Goal: Task Accomplishment & Management: Manage account settings

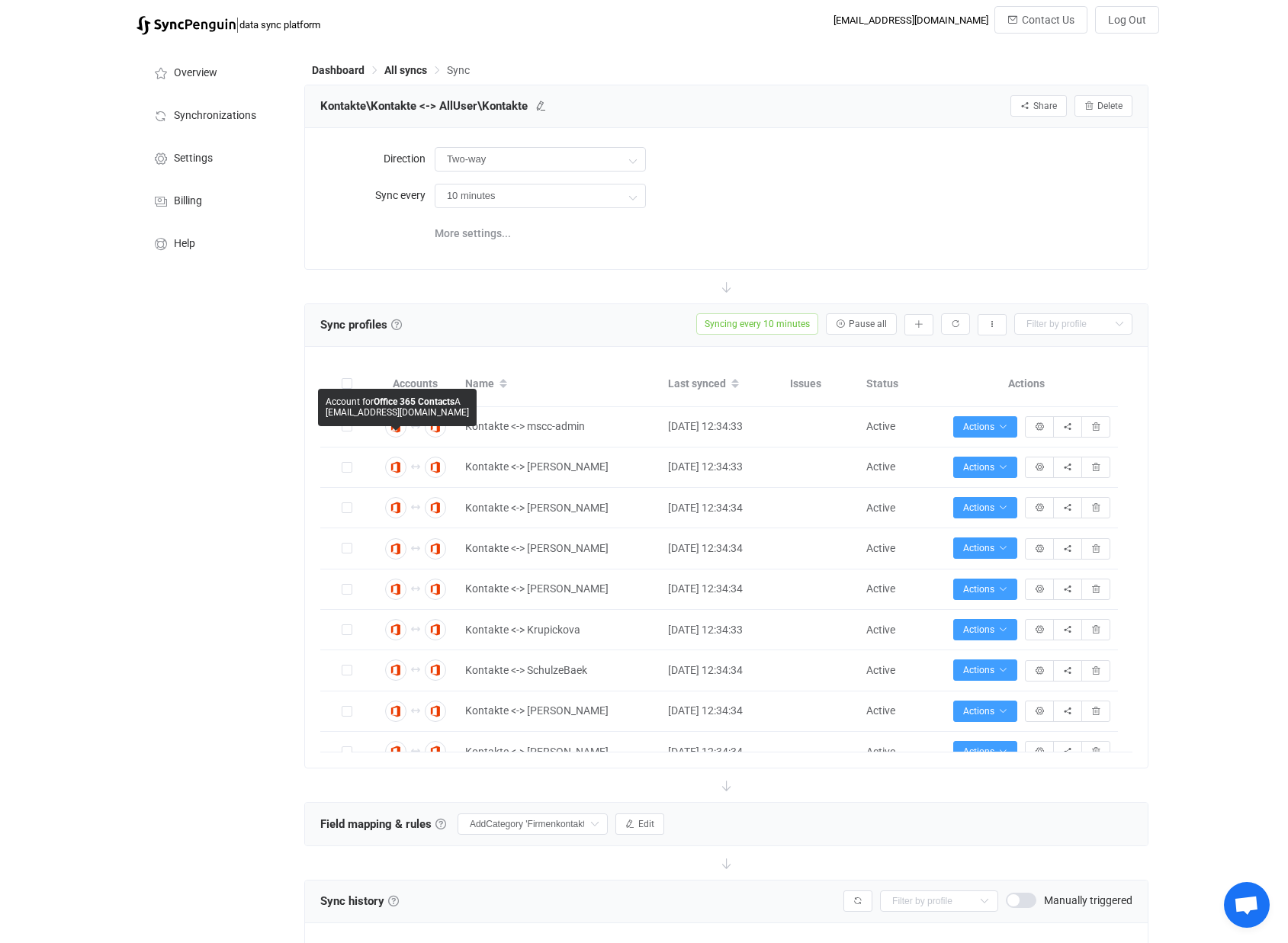
scroll to position [426, 0]
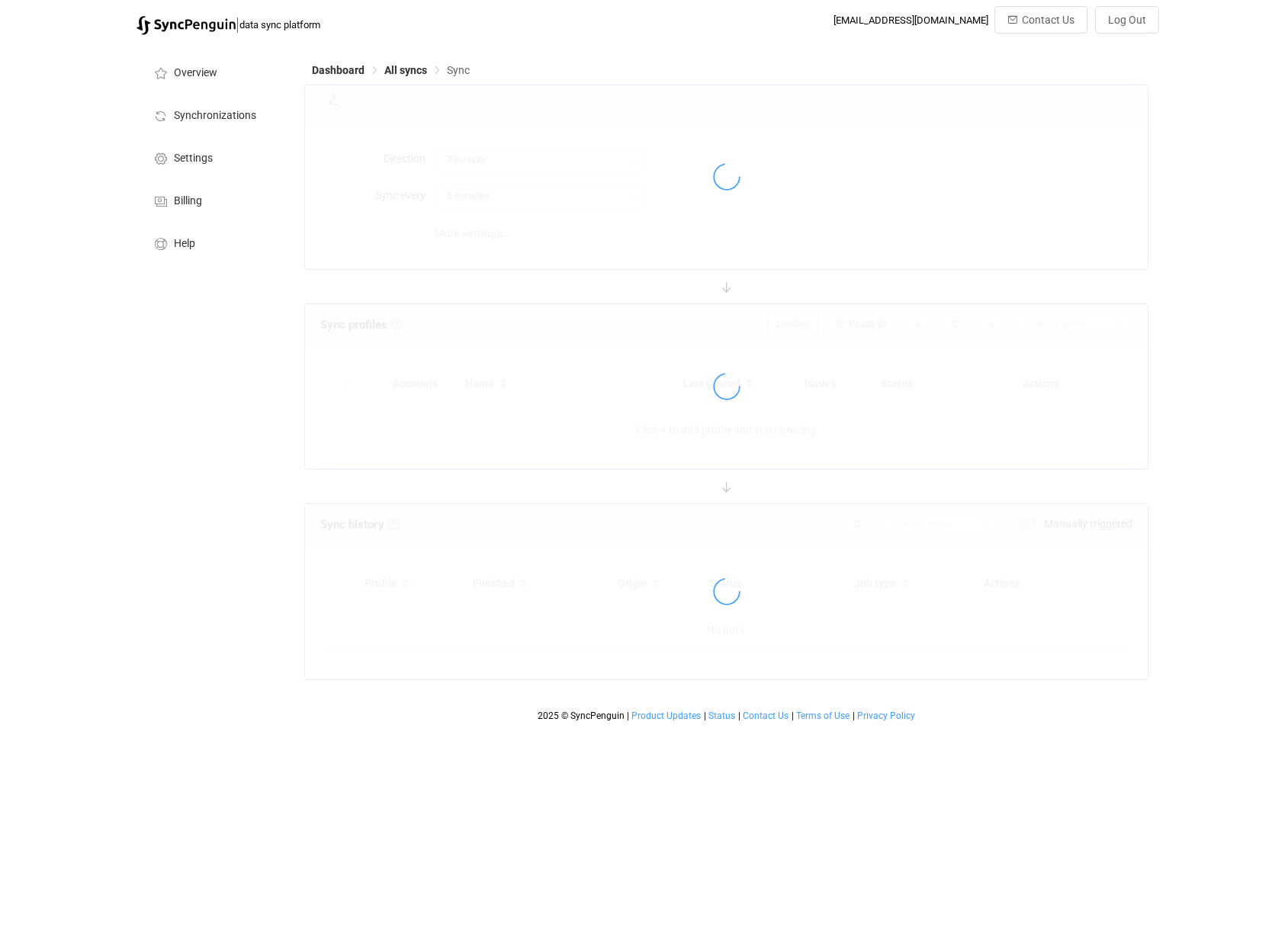
type input "10 minutes"
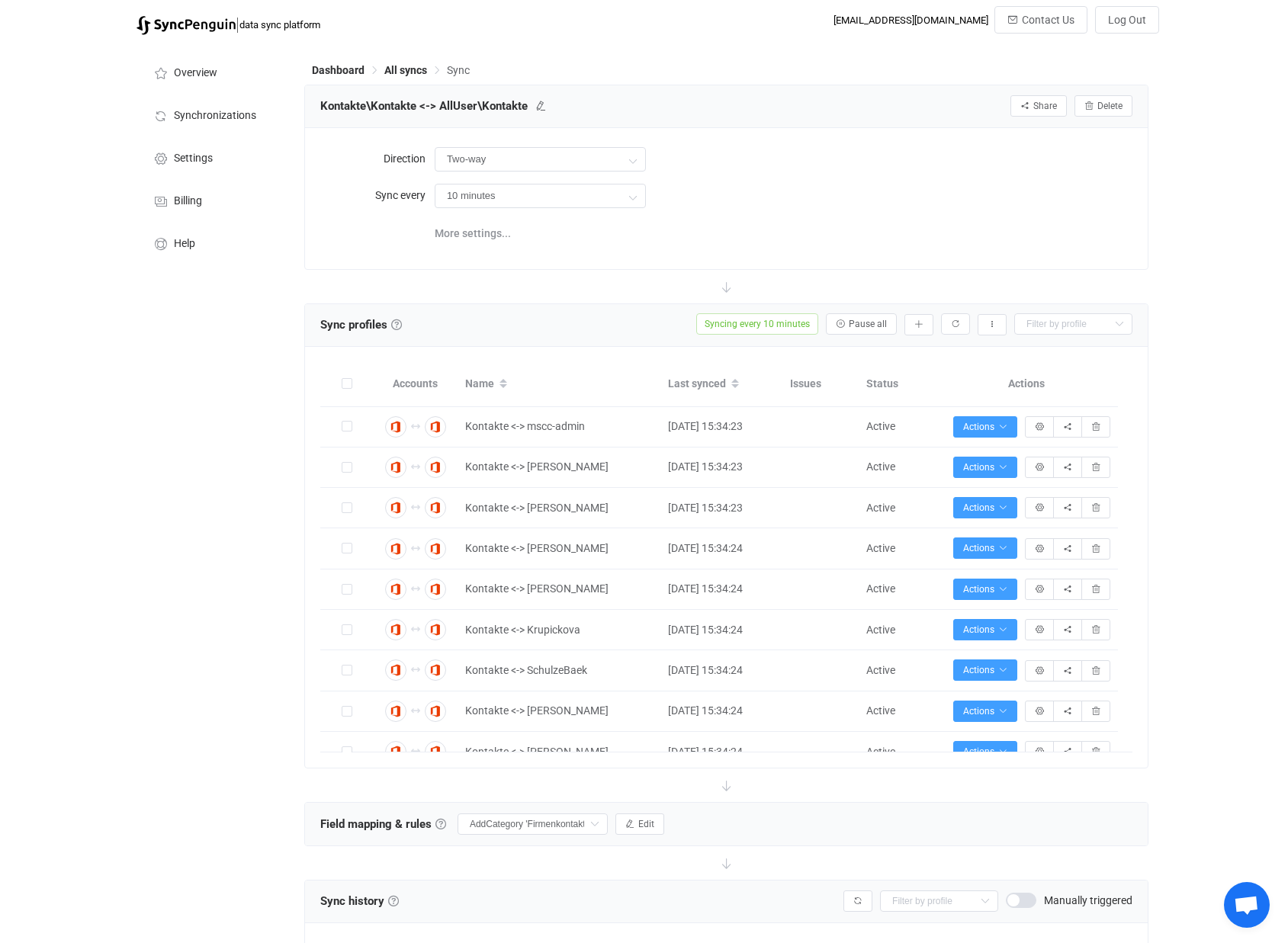
click at [350, 383] on span at bounding box center [347, 383] width 11 height 11
click at [352, 378] on input "checkbox" at bounding box center [352, 378] width 0 height 0
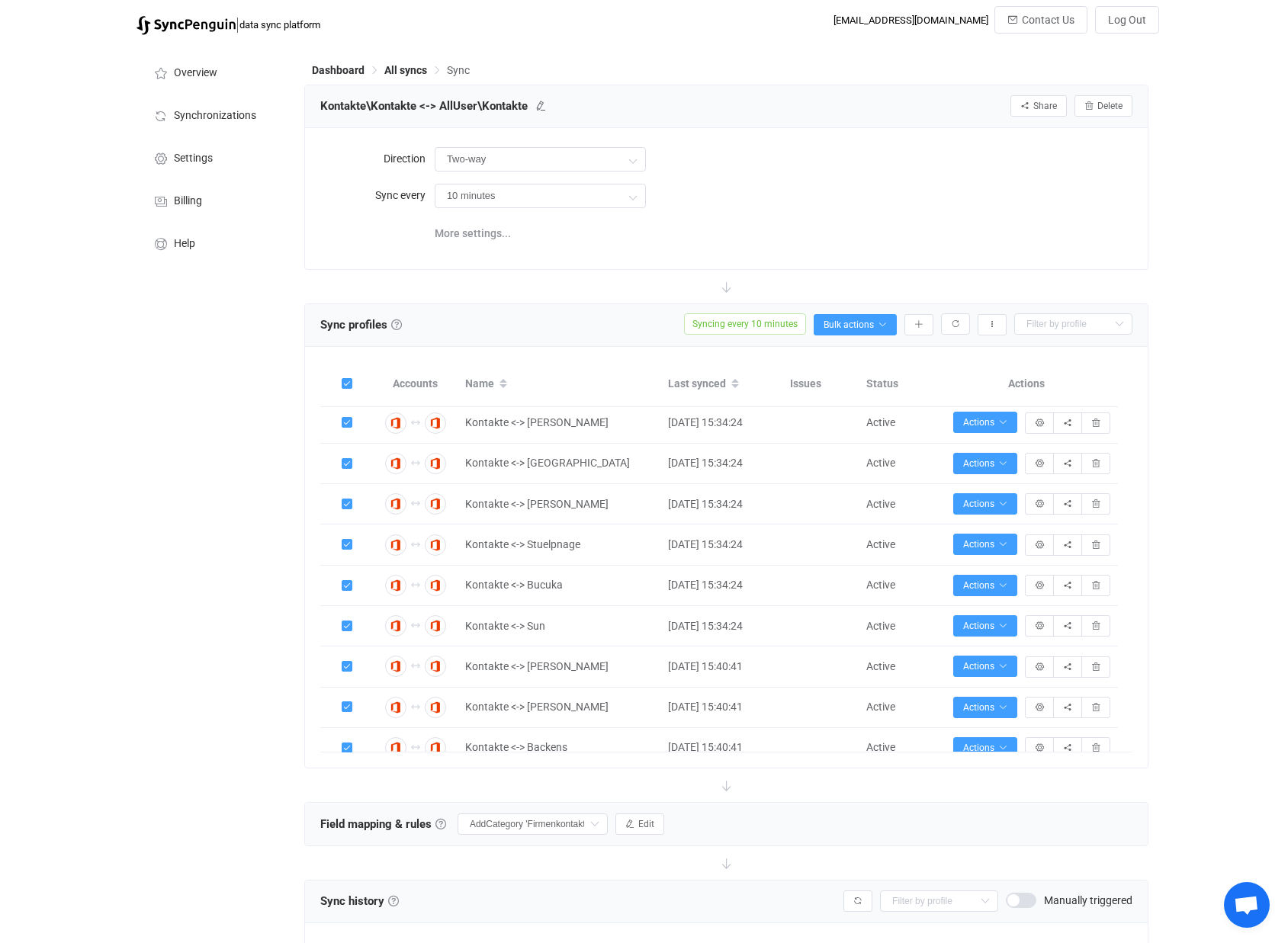
scroll to position [426, 0]
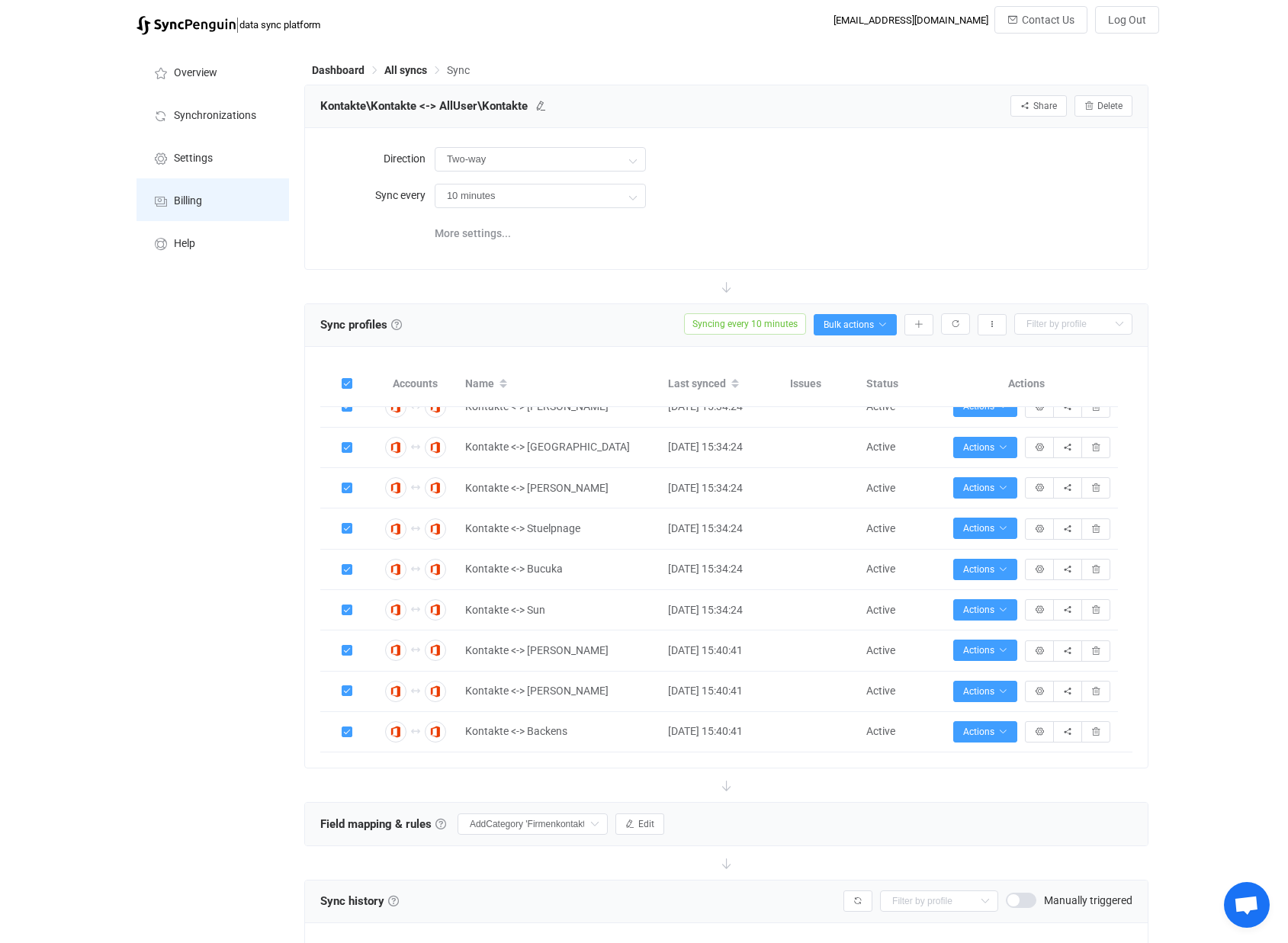
click at [187, 190] on li "Billing" at bounding box center [212, 199] width 152 height 43
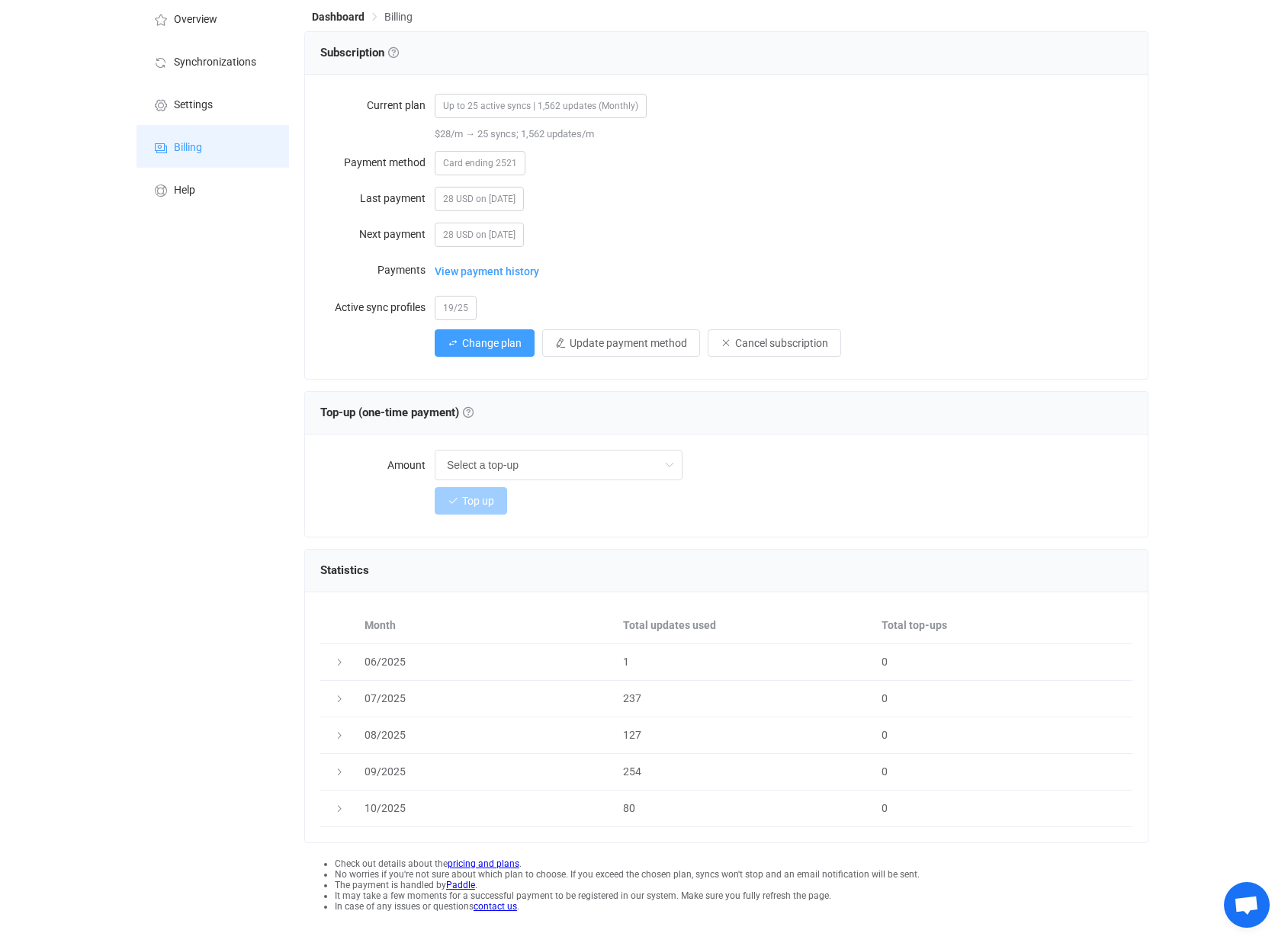
scroll to position [80, 0]
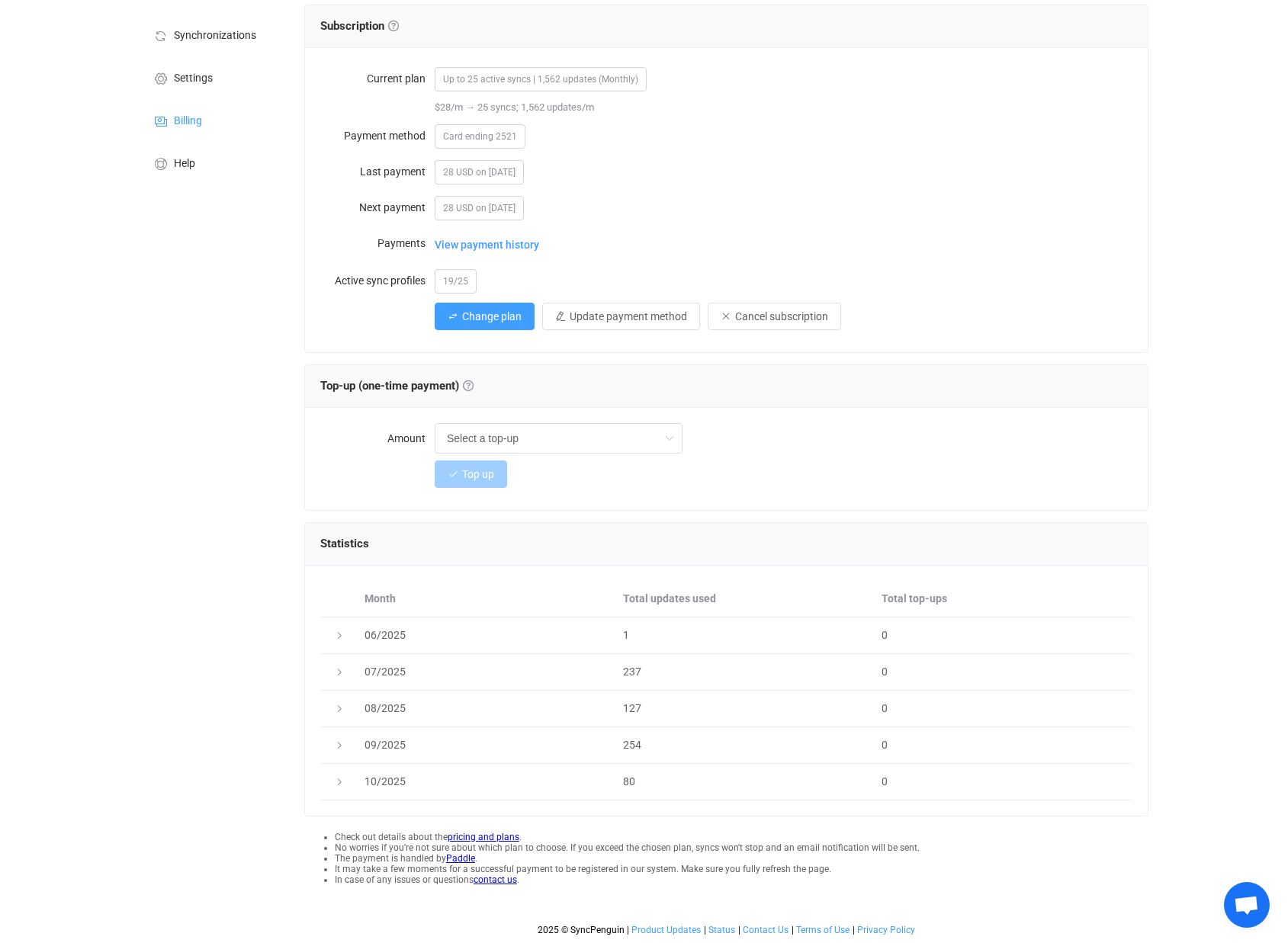
click at [335, 631] on icon at bounding box center [339, 635] width 9 height 9
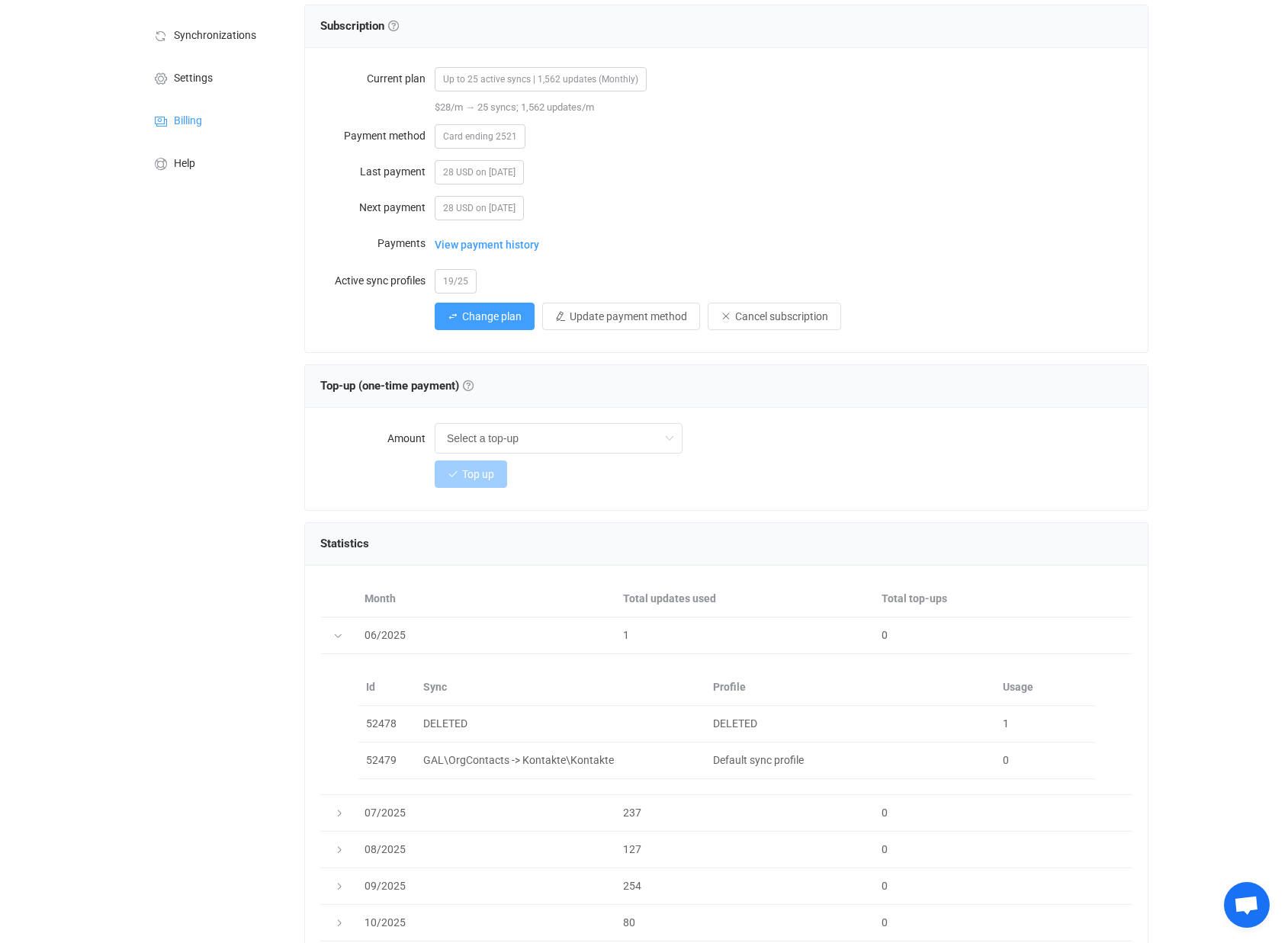
click at [334, 631] on icon at bounding box center [337, 635] width 9 height 9
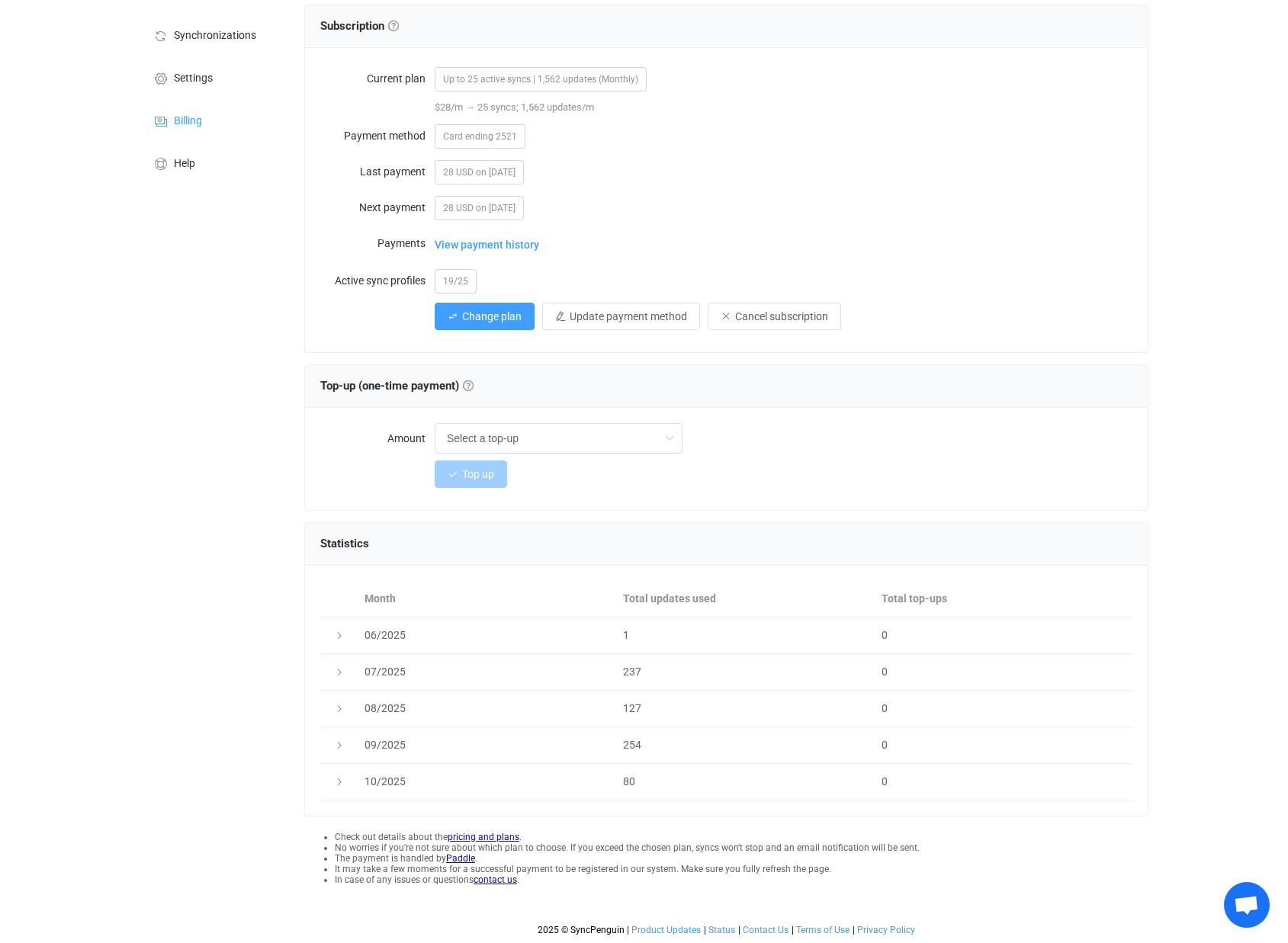
click at [338, 786] on icon at bounding box center [339, 782] width 9 height 9
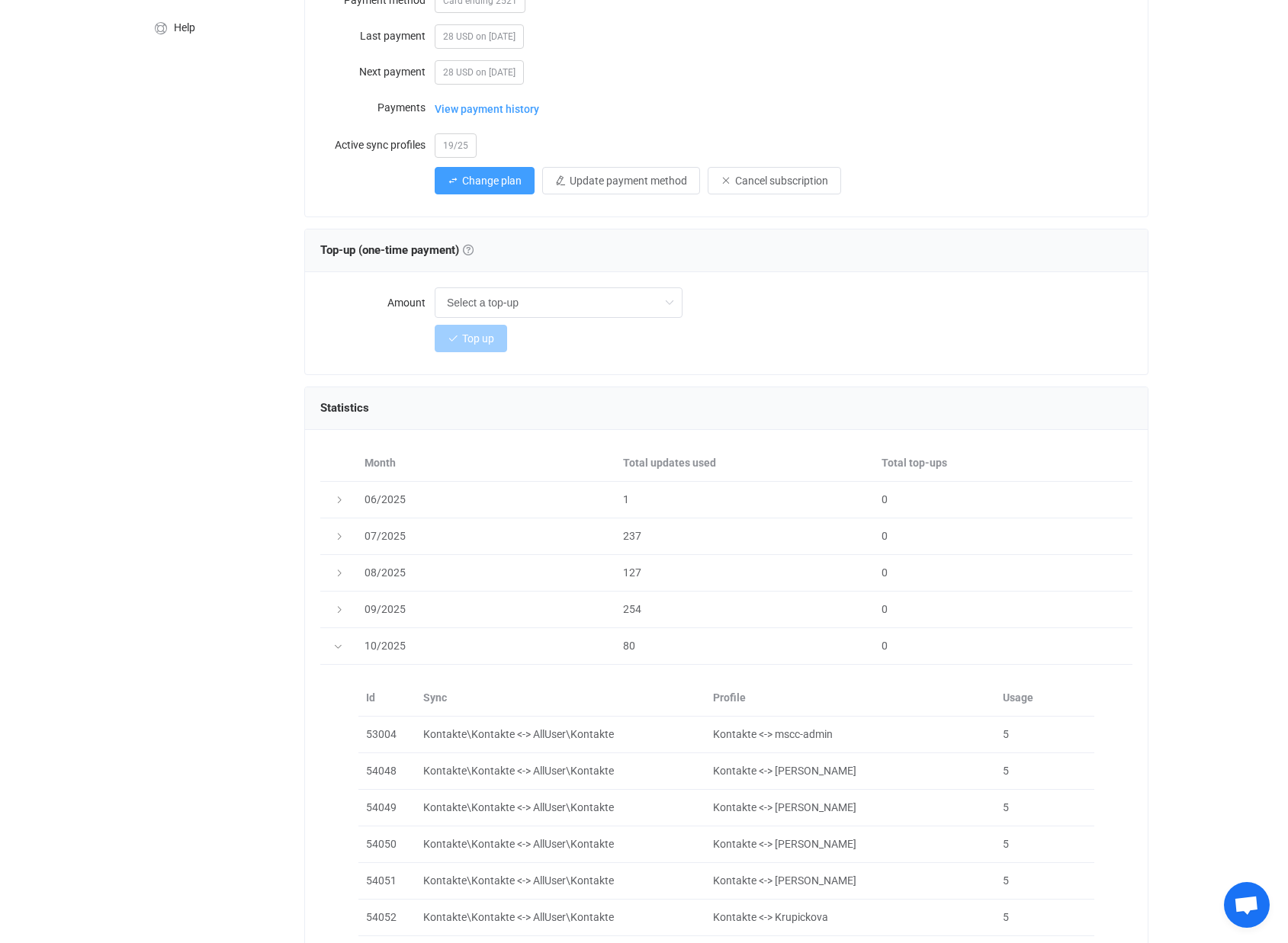
scroll to position [176, 0]
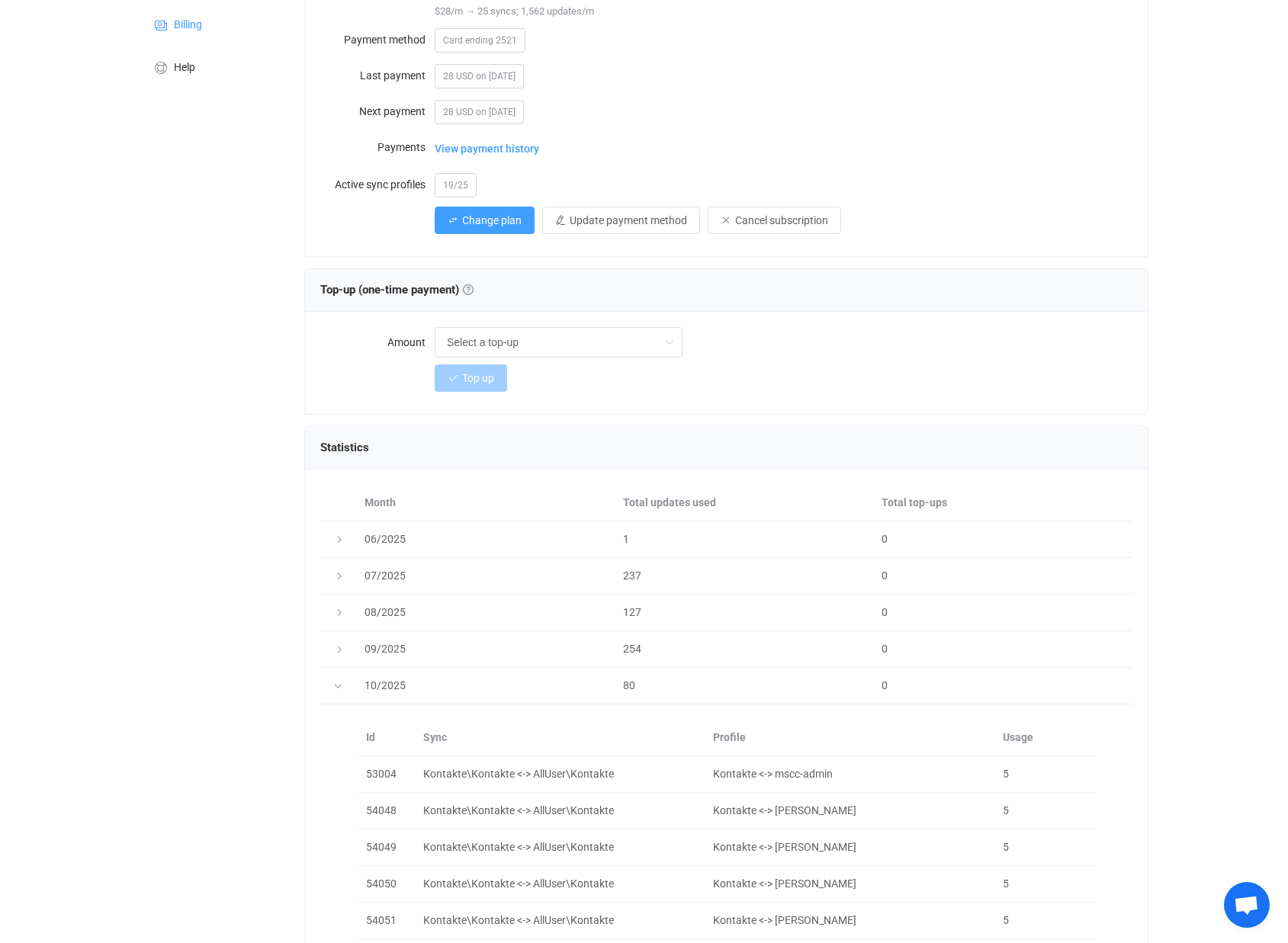
click at [338, 686] on icon at bounding box center [337, 686] width 9 height 9
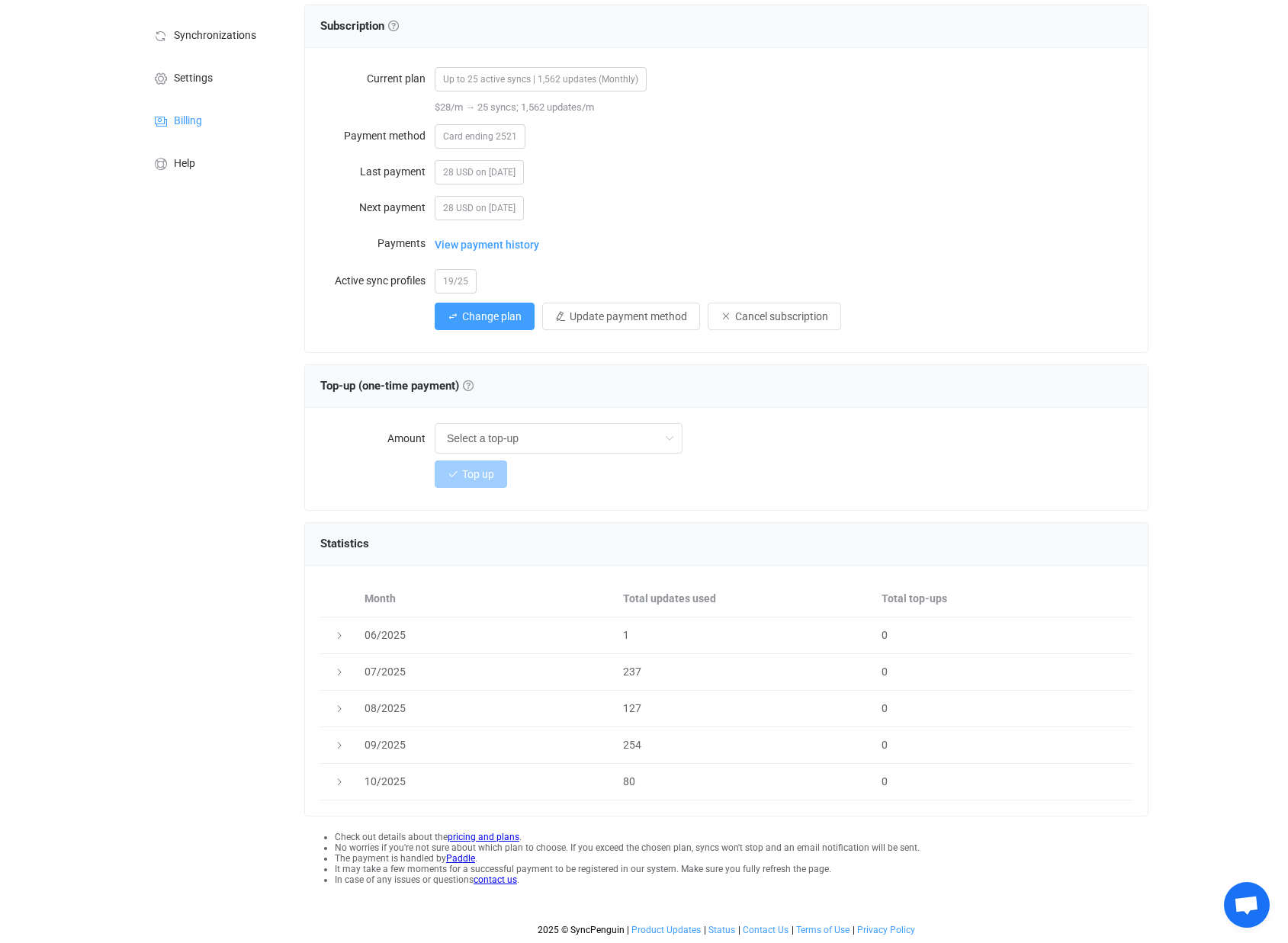
scroll to position [80, 0]
